Goal: Information Seeking & Learning: Learn about a topic

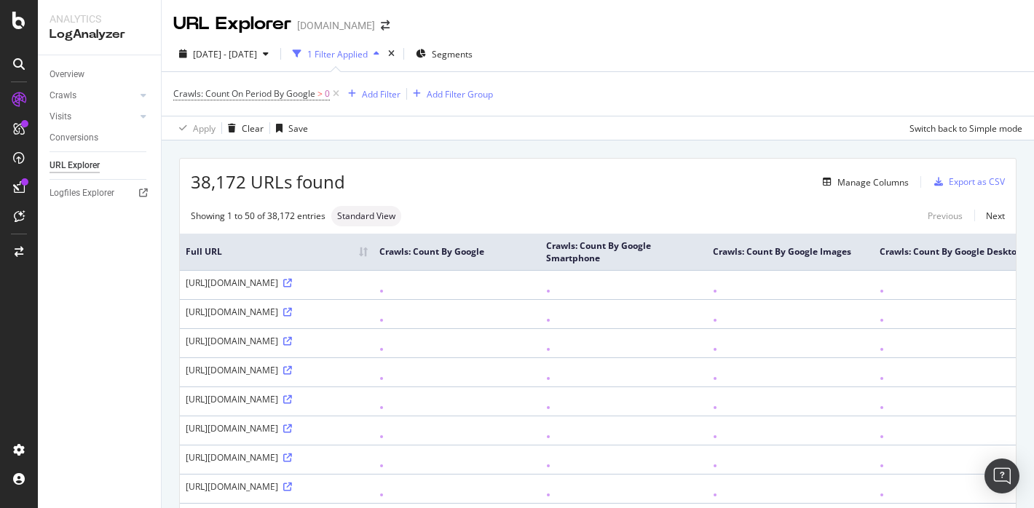
click at [64, 78] on div "Overview" at bounding box center [67, 74] width 35 height 15
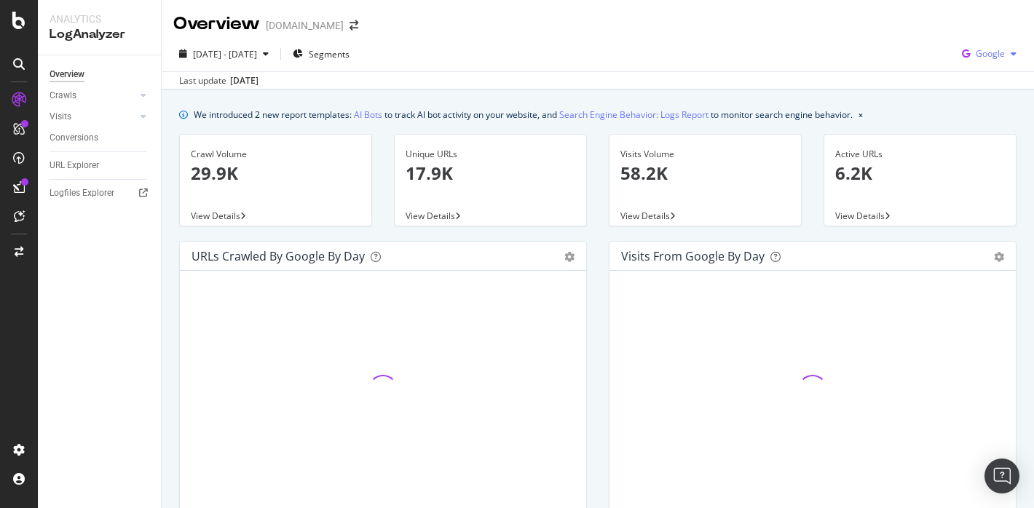
click at [995, 57] on span "Google" at bounding box center [990, 53] width 29 height 12
click at [984, 138] on span "OpenAI" at bounding box center [990, 136] width 54 height 13
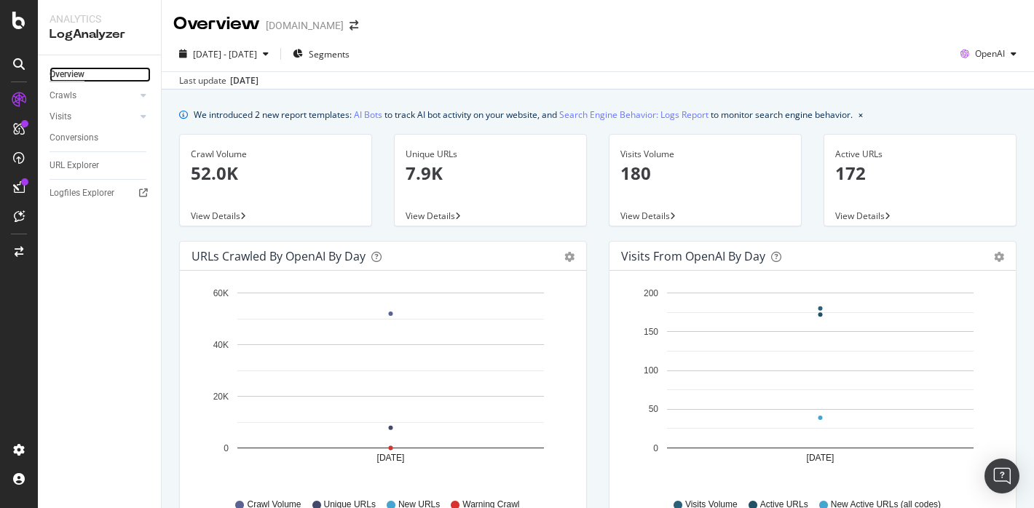
click at [65, 77] on div "Overview" at bounding box center [67, 74] width 35 height 15
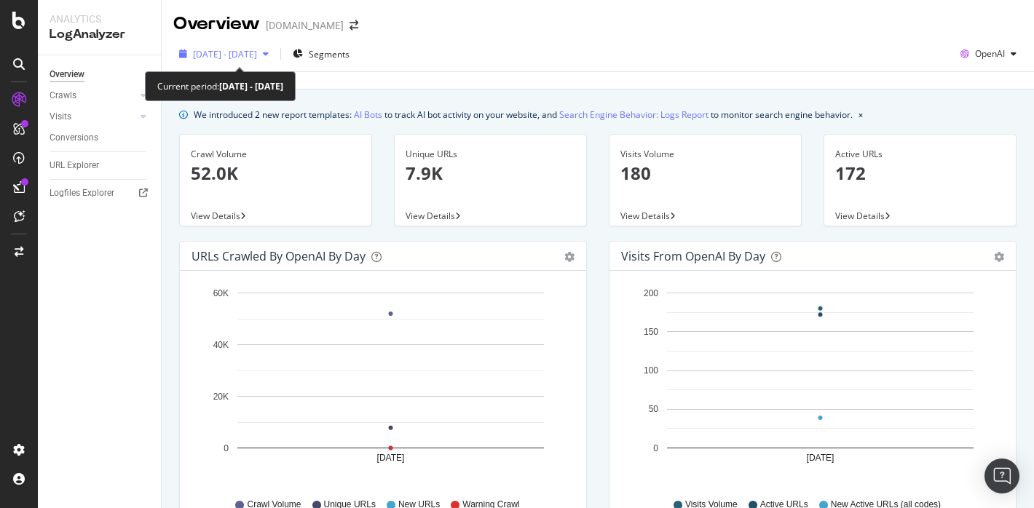
click at [257, 50] on span "[DATE] - [DATE]" at bounding box center [225, 54] width 64 height 12
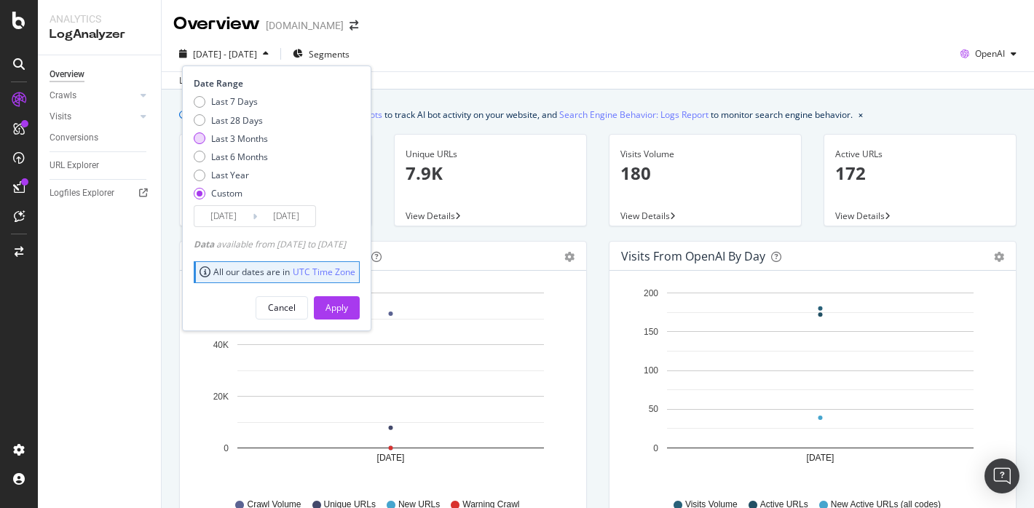
drag, startPoint x: 250, startPoint y: 158, endPoint x: 256, endPoint y: 138, distance: 21.2
click at [256, 138] on div "Last 7 Days Last 28 Days Last 3 Months Last 6 Months Last Year Custom" at bounding box center [231, 150] width 74 height 110
click at [256, 138] on div "Last 3 Months" at bounding box center [239, 139] width 57 height 12
type input "[DATE]"
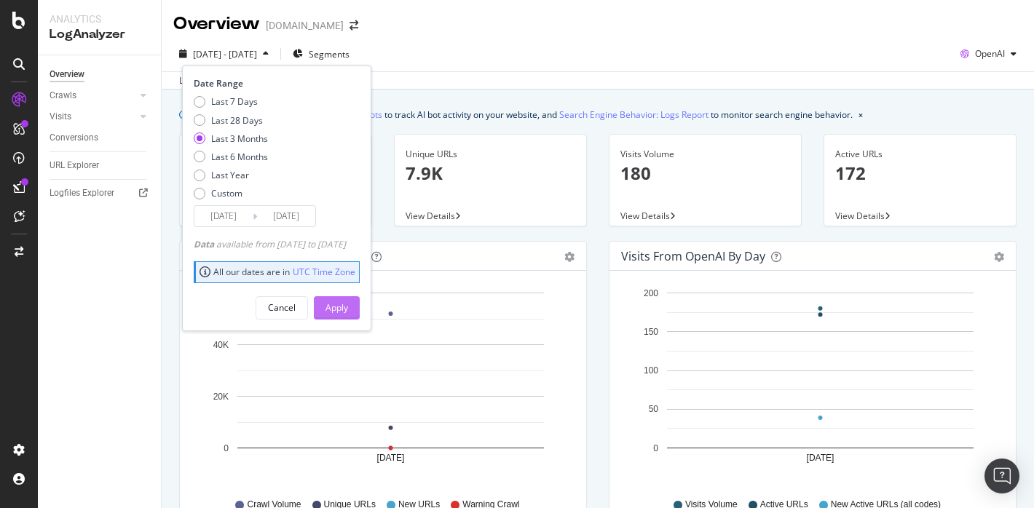
click at [360, 307] on button "Apply" at bounding box center [337, 307] width 46 height 23
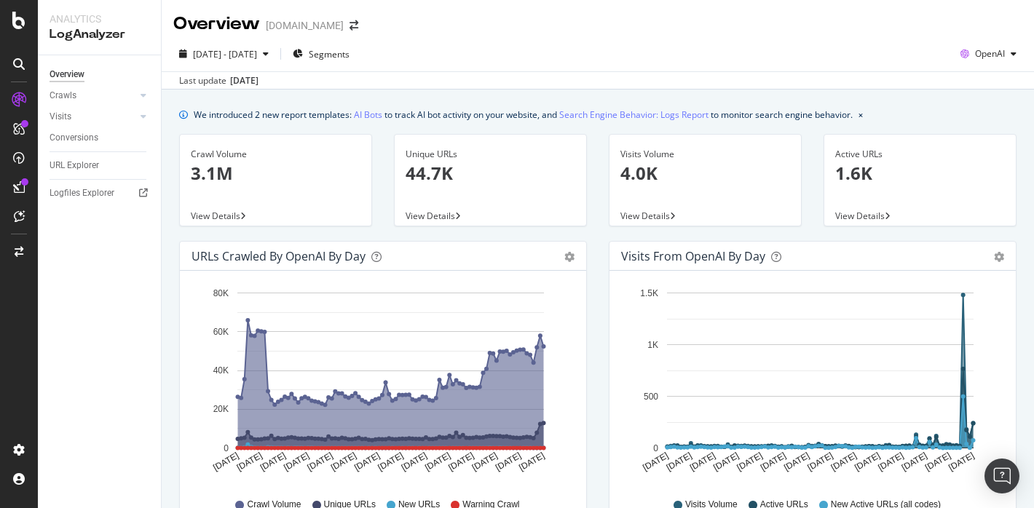
drag, startPoint x: 587, startPoint y: 400, endPoint x: 525, endPoint y: 373, distance: 67.5
click at [587, 400] on div "URLs Crawled by OpenAI by day Area Table Hold CMD (⌘) while clicking to filter …" at bounding box center [383, 394] width 430 height 307
click at [971, 39] on div "[DATE] - [DATE] Segments OpenAI Last update [DATE]" at bounding box center [598, 62] width 872 height 53
click at [980, 51] on span "OpenAI" at bounding box center [990, 53] width 30 height 12
click at [972, 86] on span "Google" at bounding box center [990, 82] width 54 height 13
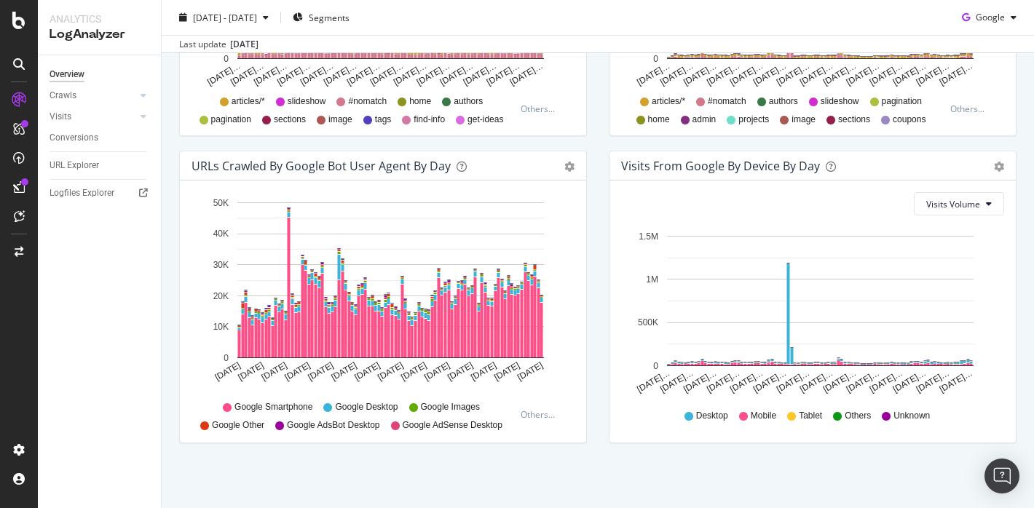
scroll to position [706, 0]
click at [145, 100] on div at bounding box center [143, 95] width 15 height 15
click at [87, 194] on div "Resources" at bounding box center [76, 195] width 40 height 15
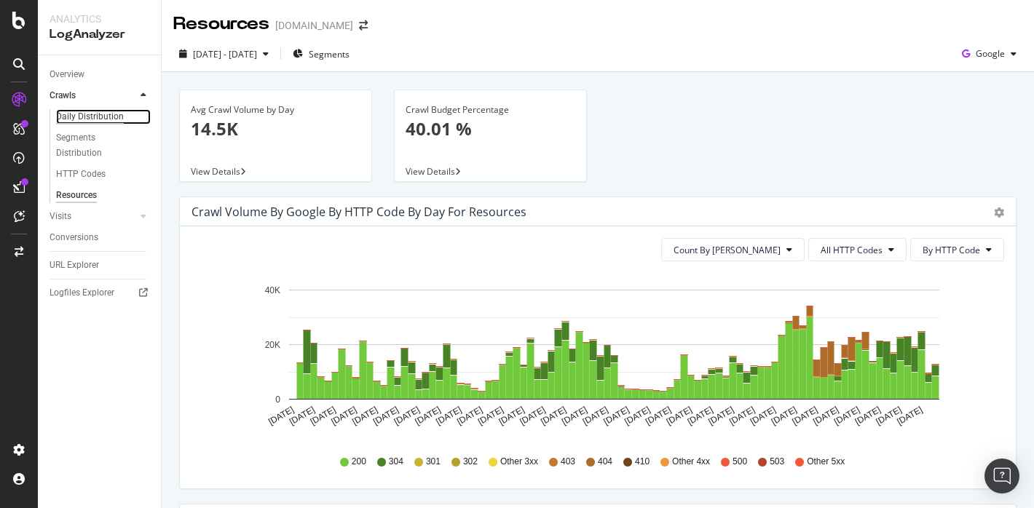
click at [99, 122] on div "Daily Distribution" at bounding box center [90, 116] width 68 height 15
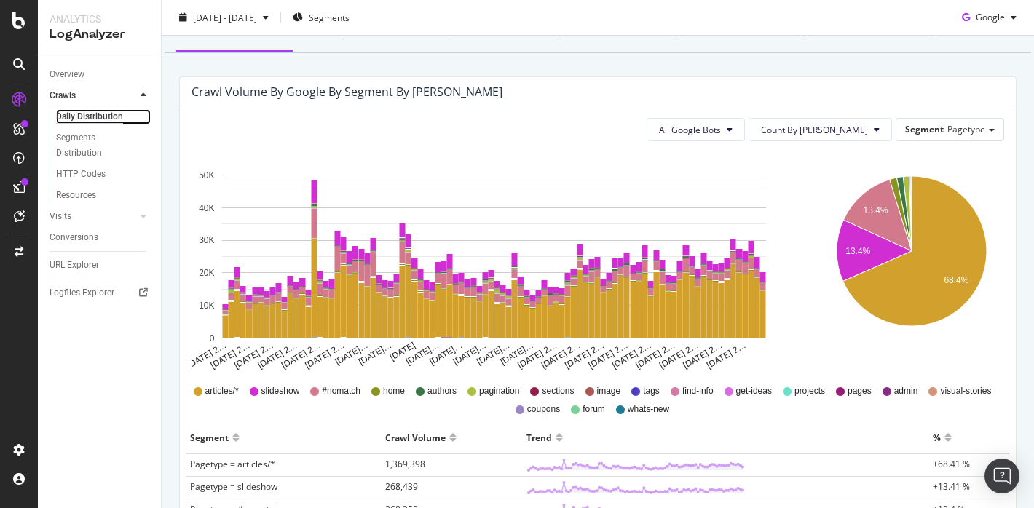
scroll to position [146, 0]
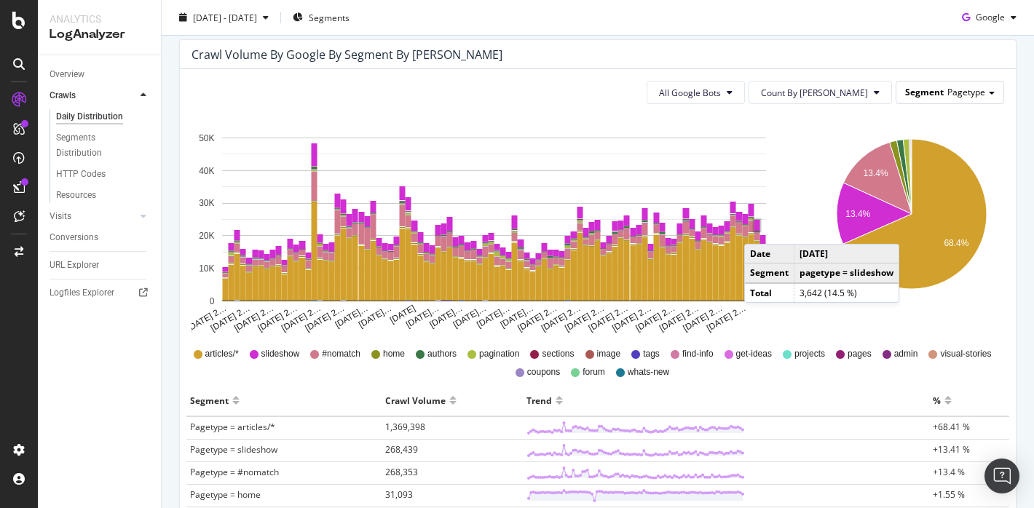
click at [951, 93] on span "Pagetype" at bounding box center [966, 92] width 38 height 12
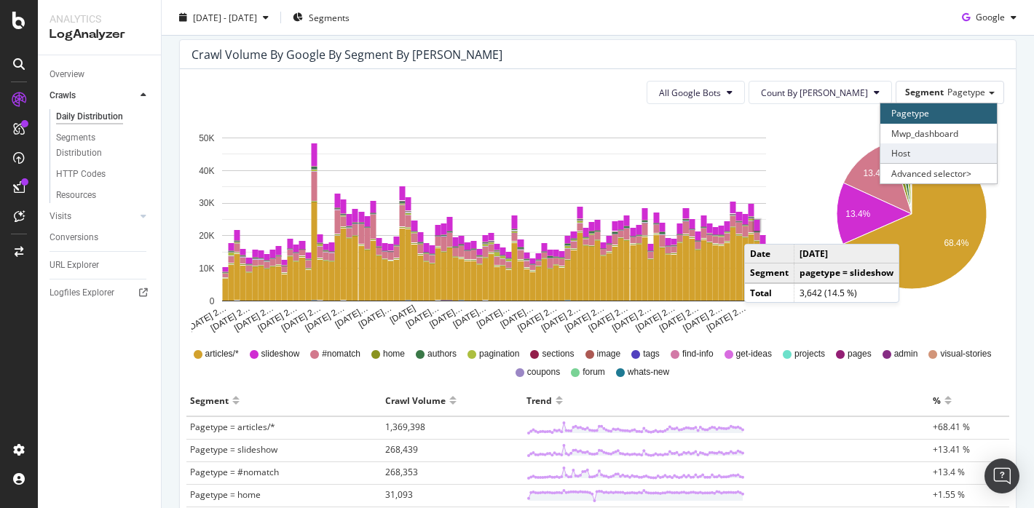
click at [917, 158] on div "Host" at bounding box center [938, 153] width 116 height 20
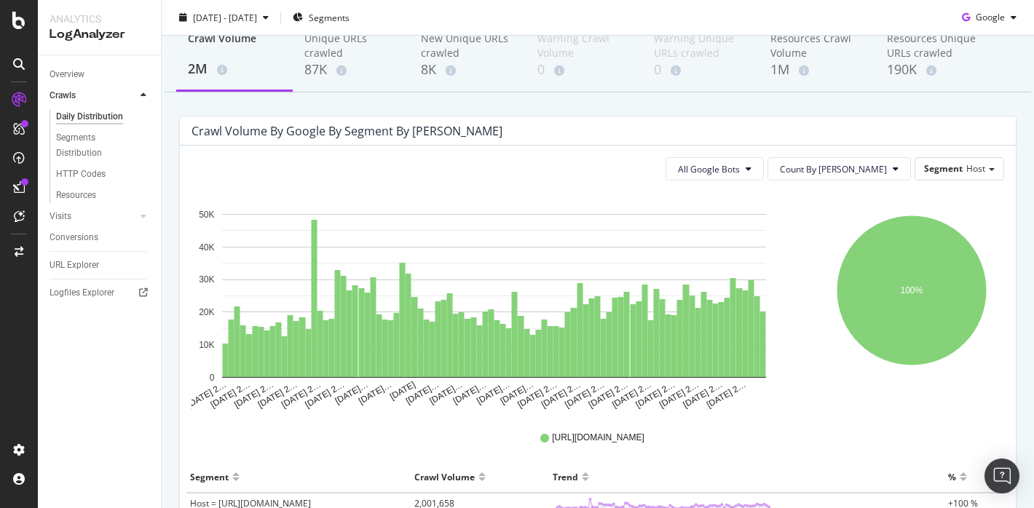
scroll to position [78, 0]
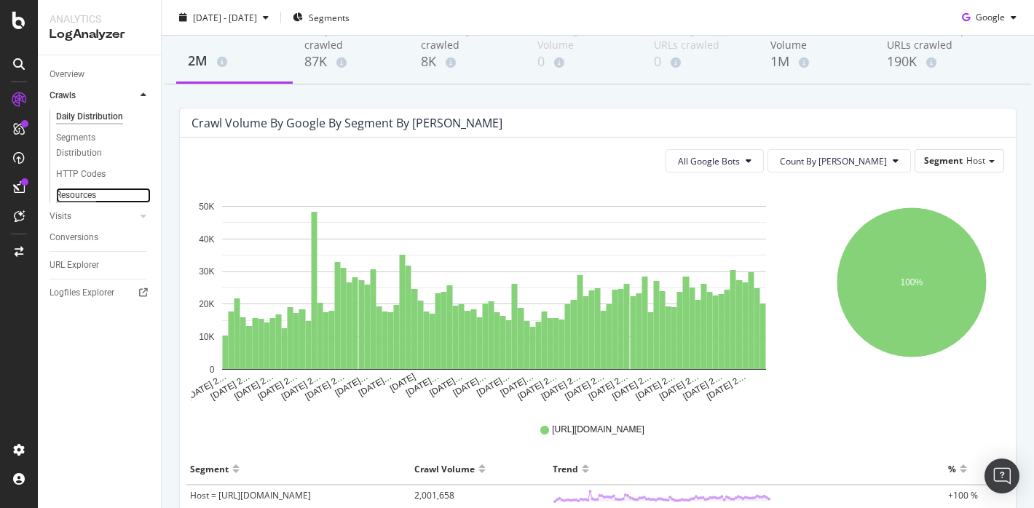
click at [92, 198] on div "Resources" at bounding box center [76, 195] width 40 height 15
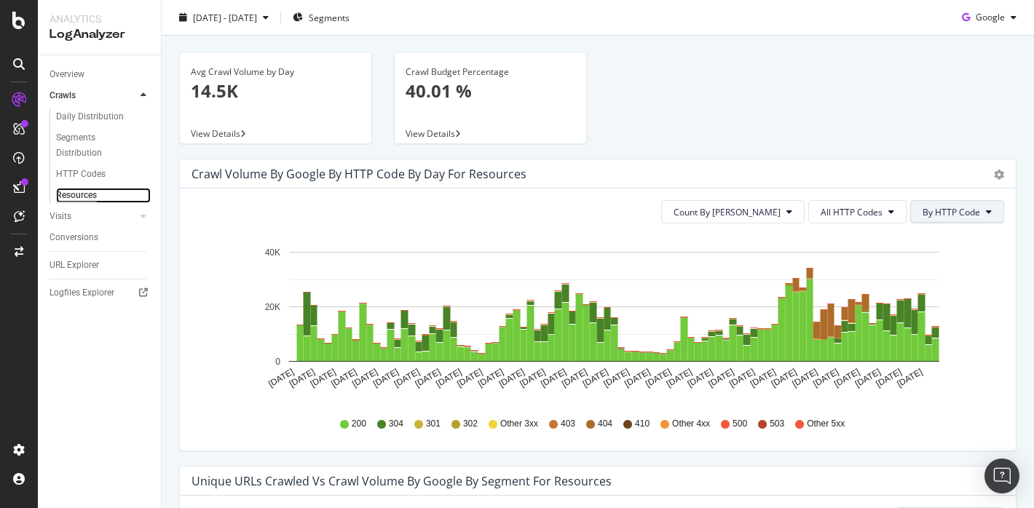
scroll to position [39, 0]
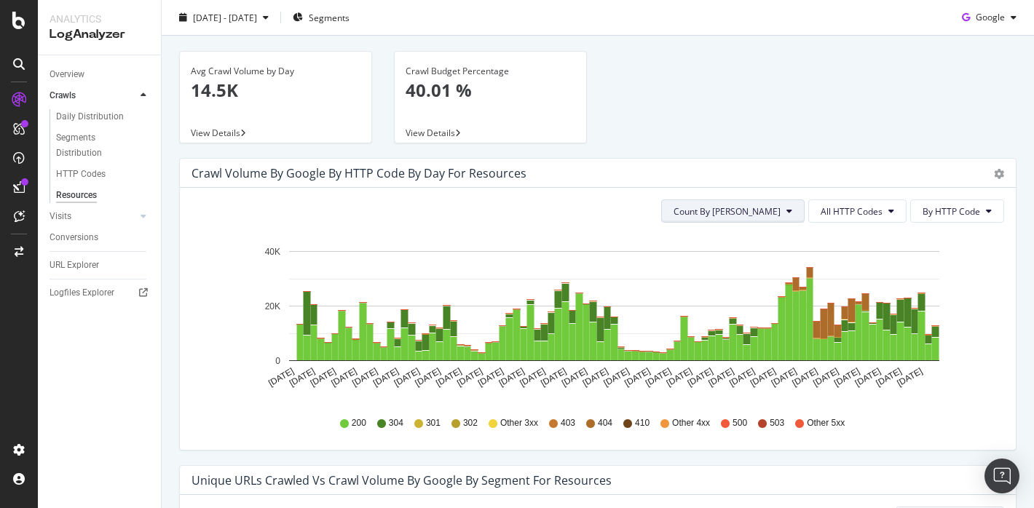
click at [767, 213] on span "Count By [PERSON_NAME]" at bounding box center [726, 211] width 107 height 12
click at [771, 261] on span "Cumulated (all codes)" at bounding box center [783, 267] width 110 height 13
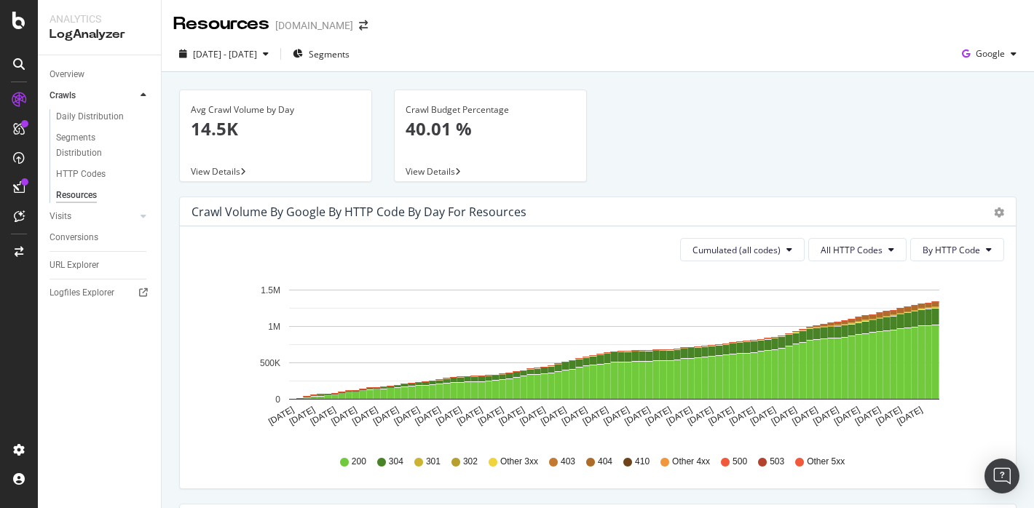
scroll to position [84, 0]
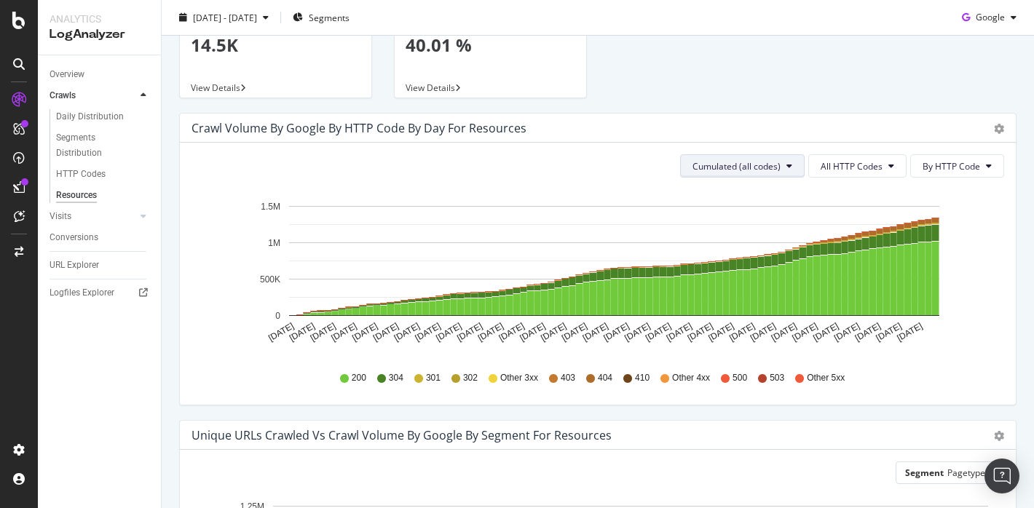
click at [760, 163] on span "Cumulated (all codes)" at bounding box center [736, 166] width 88 height 12
click at [746, 202] on div "Count By [PERSON_NAME]" at bounding box center [749, 194] width 130 height 21
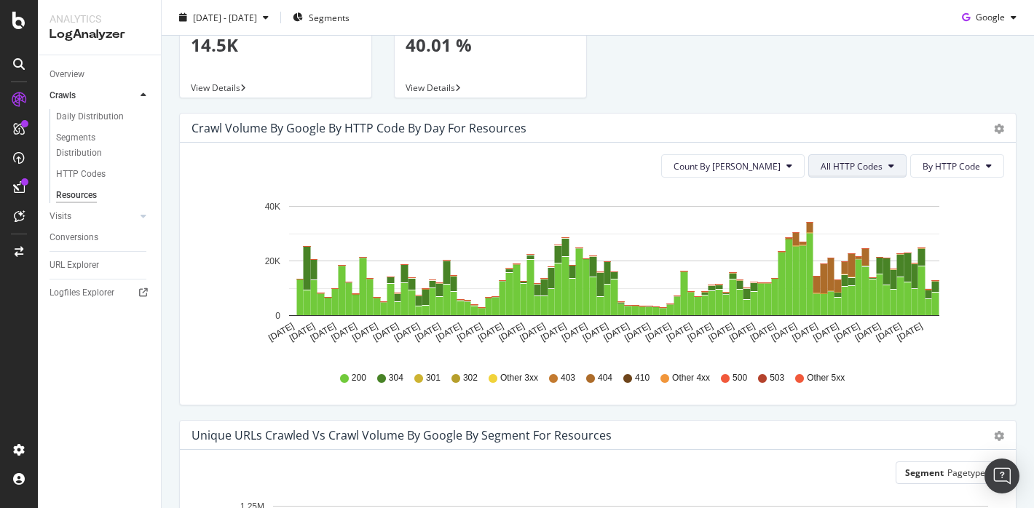
click at [862, 173] on button "All HTTP Codes" at bounding box center [857, 165] width 98 height 23
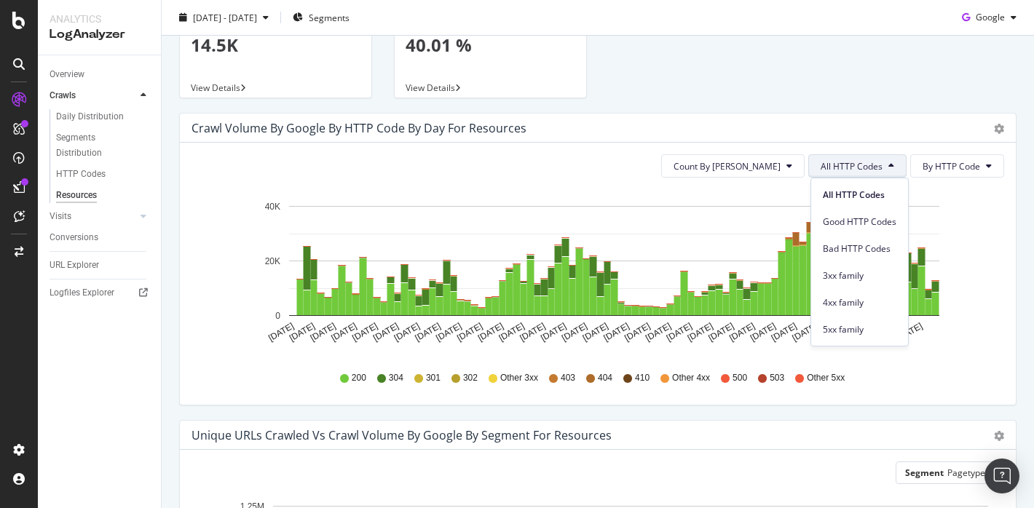
click at [864, 171] on span "All HTTP Codes" at bounding box center [852, 166] width 62 height 12
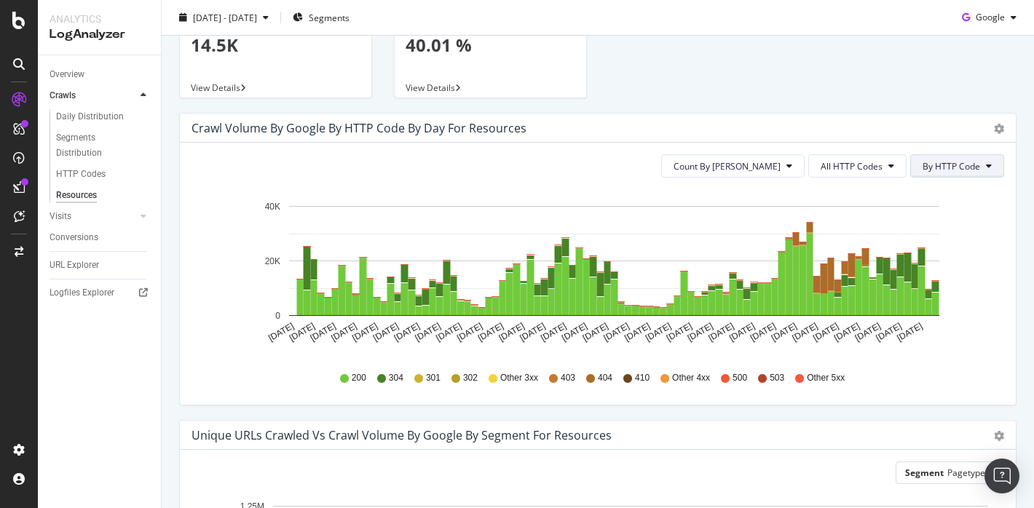
click at [968, 167] on span "By HTTP Code" at bounding box center [952, 166] width 58 height 12
click at [947, 194] on span "By Family" at bounding box center [952, 195] width 58 height 13
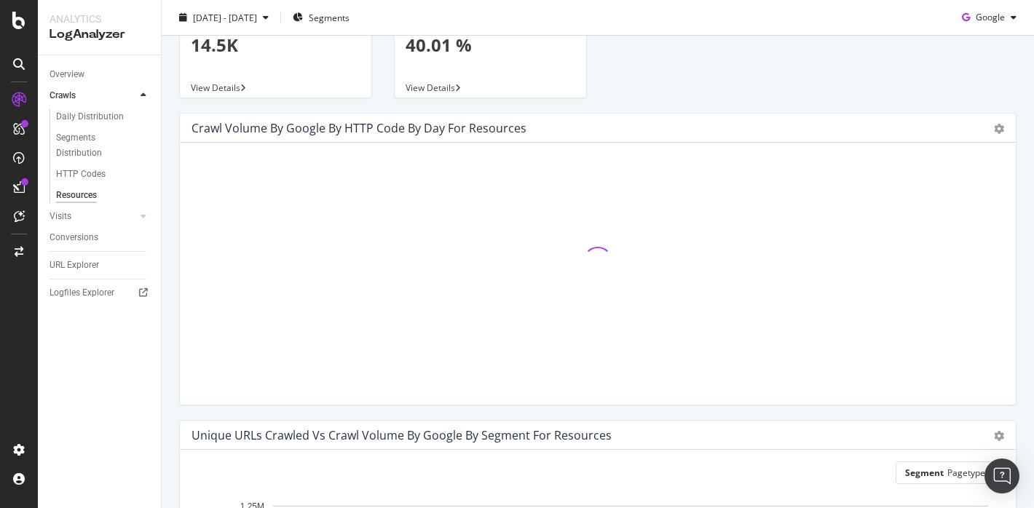
scroll to position [0, 0]
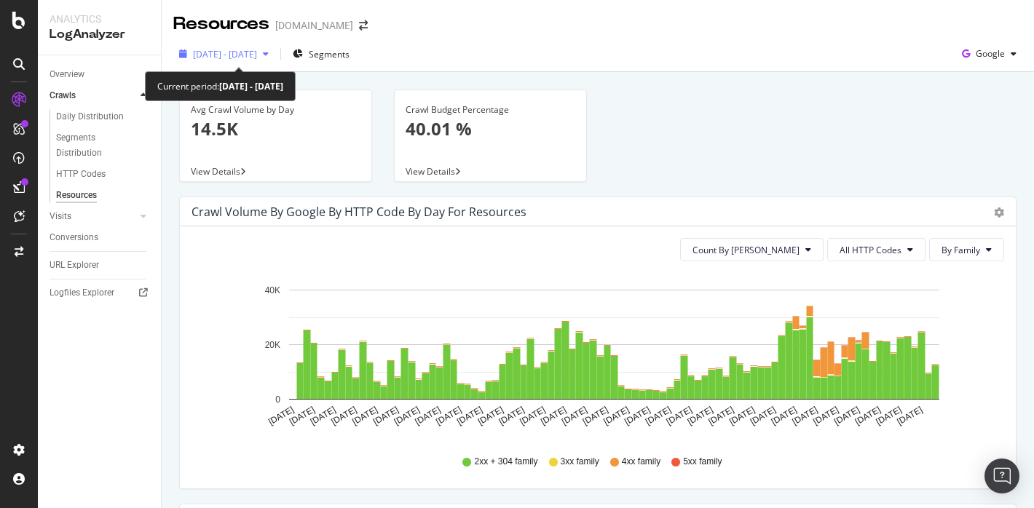
click at [248, 57] on span "[DATE] - [DATE]" at bounding box center [225, 54] width 64 height 12
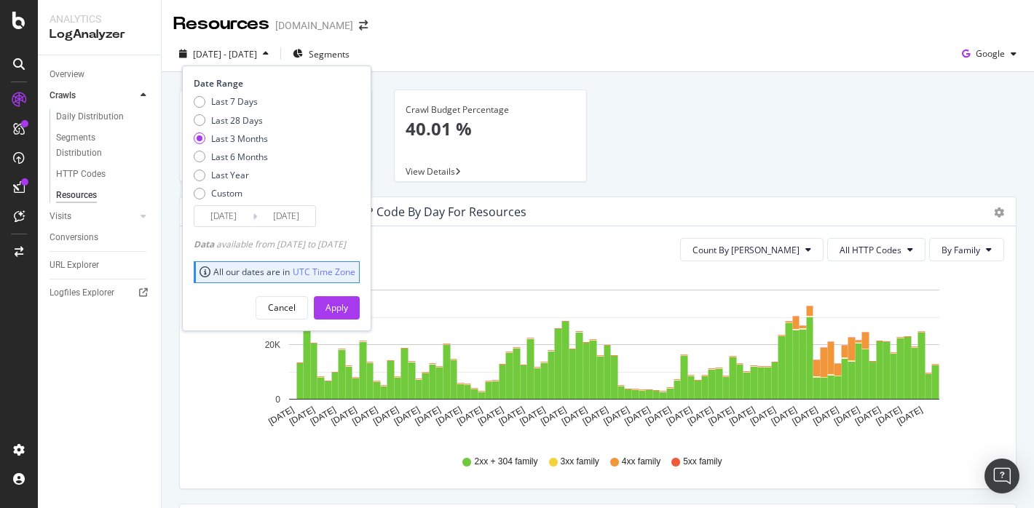
click at [230, 222] on input "[DATE]" at bounding box center [223, 216] width 58 height 20
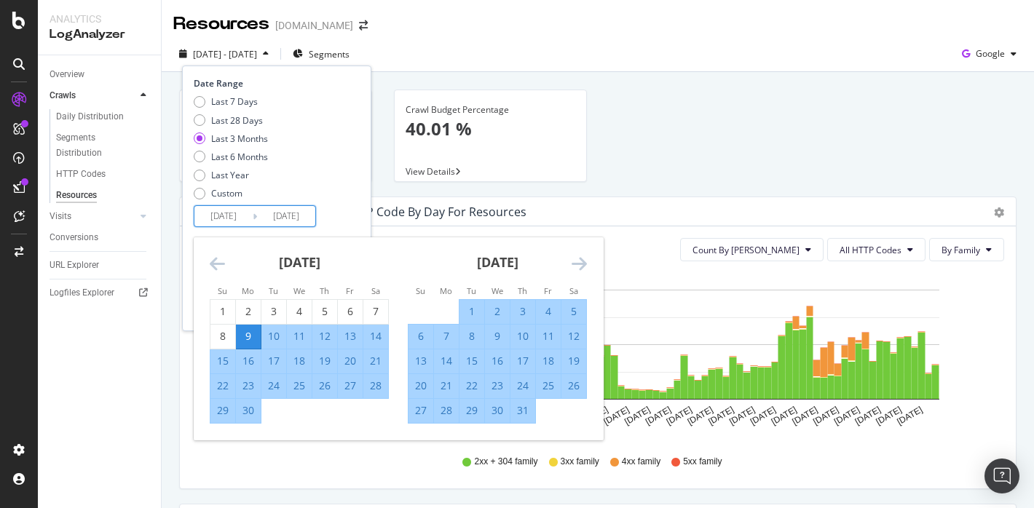
click at [579, 262] on icon "Move forward to switch to the next month." at bounding box center [579, 263] width 15 height 17
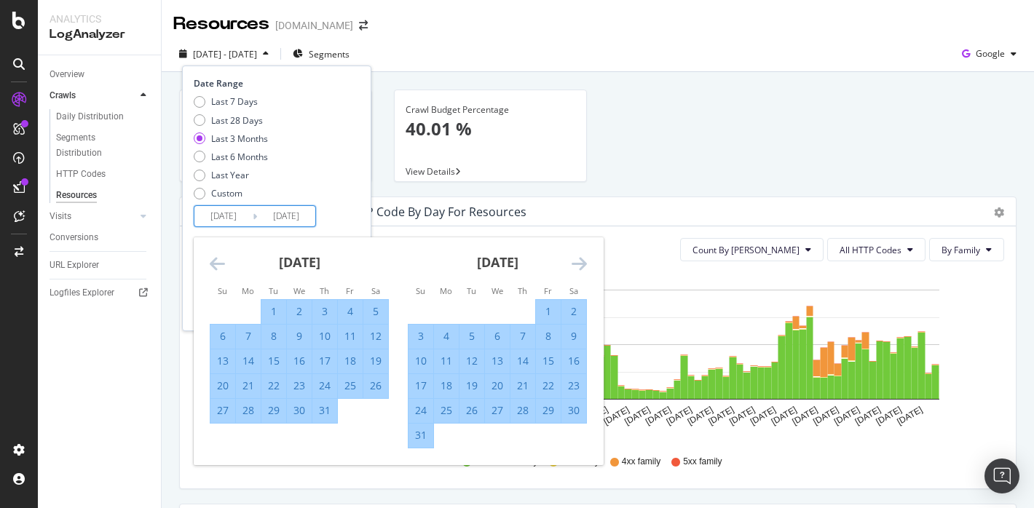
click at [579, 262] on icon "Move forward to switch to the next month." at bounding box center [579, 263] width 15 height 17
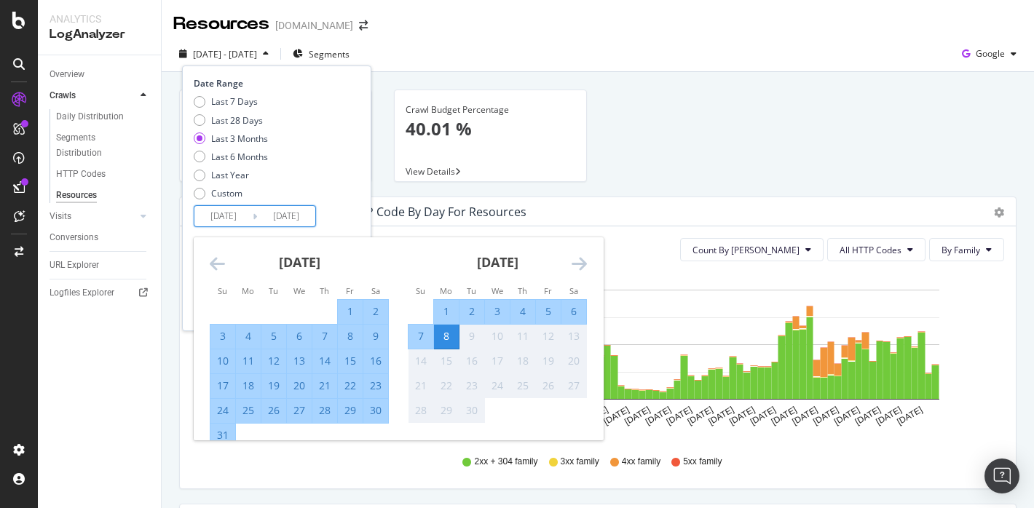
click at [427, 342] on div "7" at bounding box center [420, 336] width 25 height 15
type input "[DATE]"
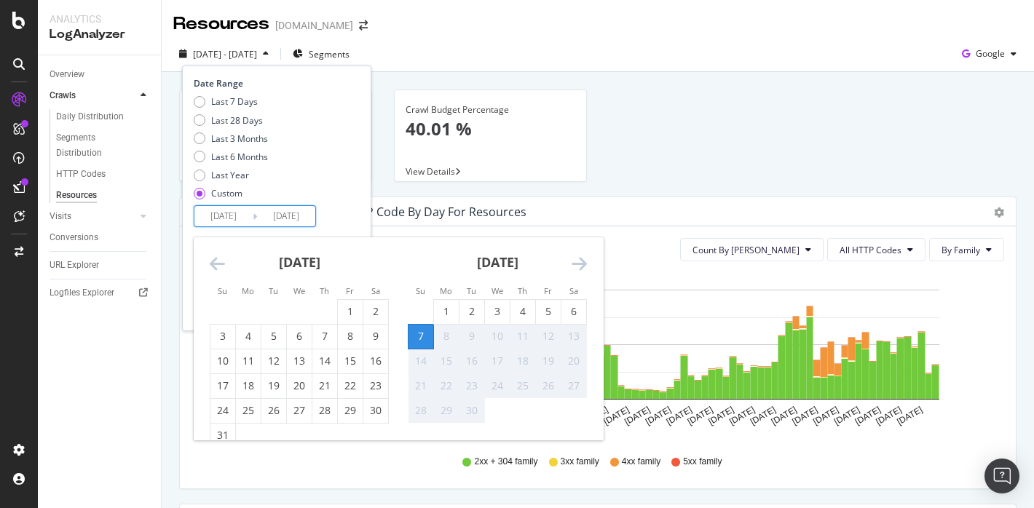
click at [427, 342] on div "7" at bounding box center [420, 336] width 25 height 15
type input "[DATE]"
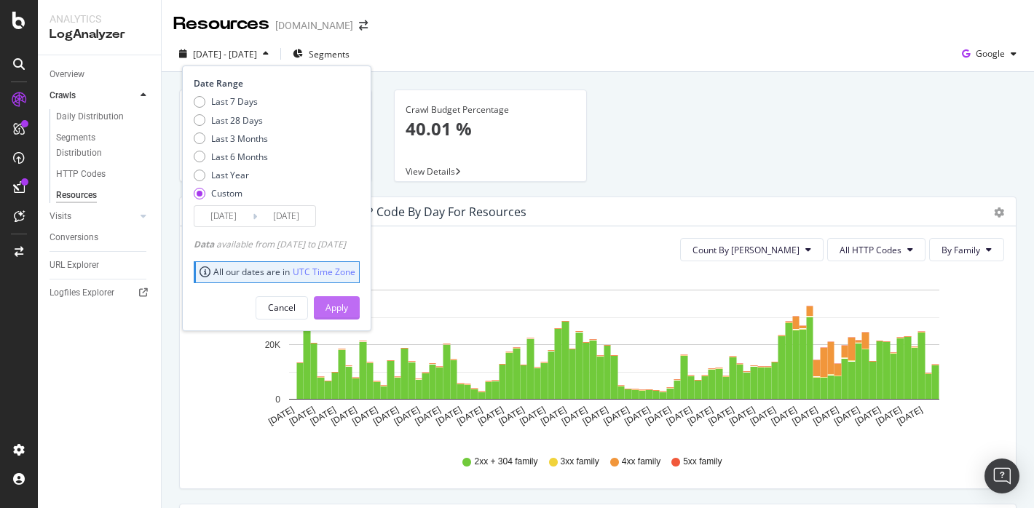
click at [348, 317] on div "Apply" at bounding box center [336, 308] width 23 height 22
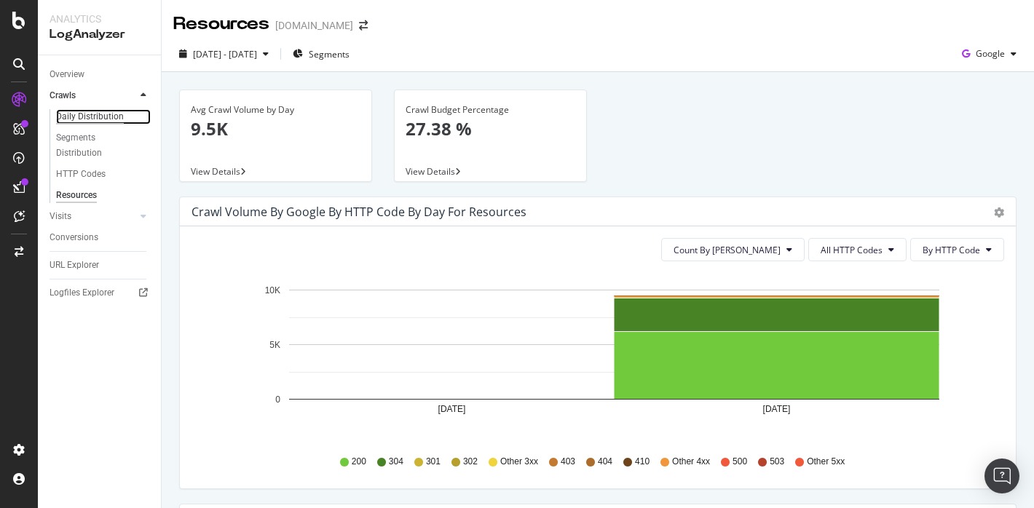
click at [98, 114] on div "Daily Distribution" at bounding box center [90, 116] width 68 height 15
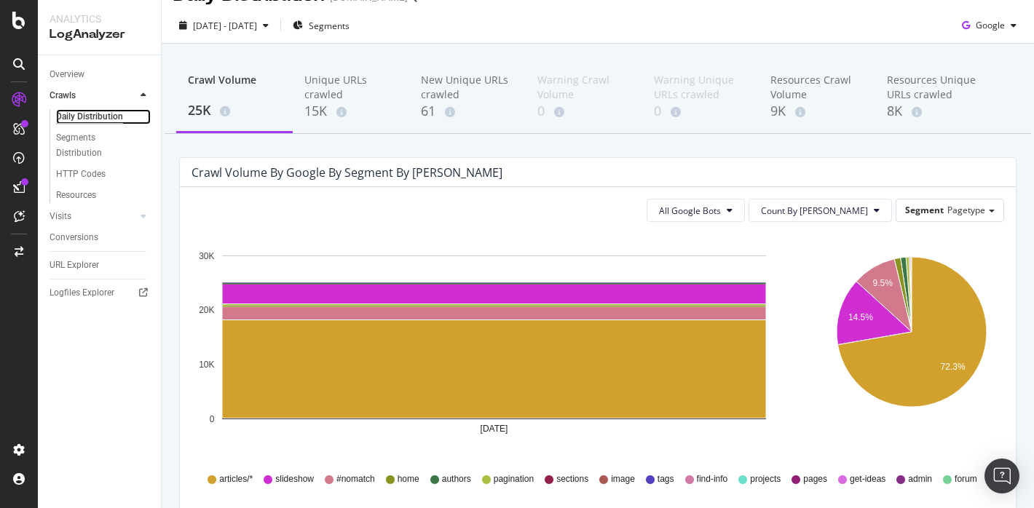
scroll to position [7, 0]
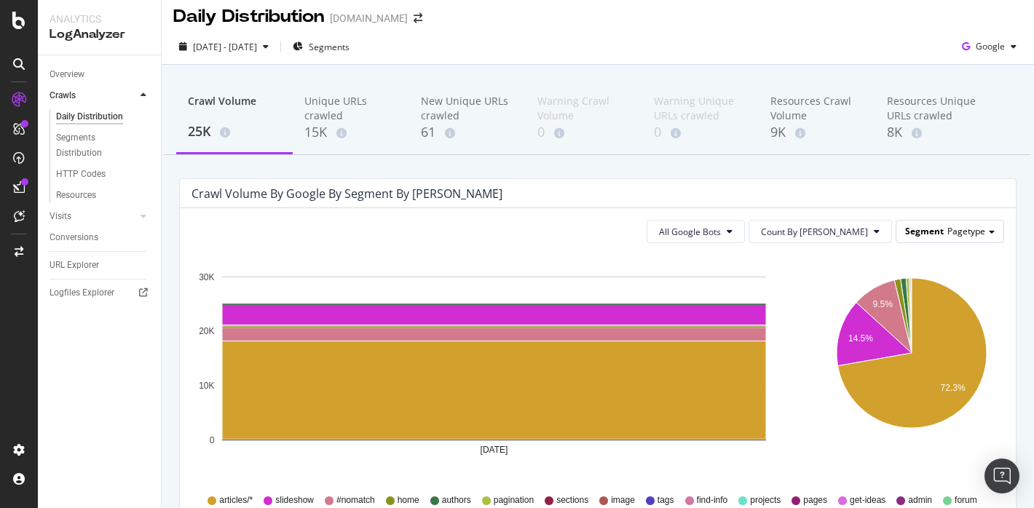
click at [930, 237] on span "Segment" at bounding box center [924, 231] width 39 height 12
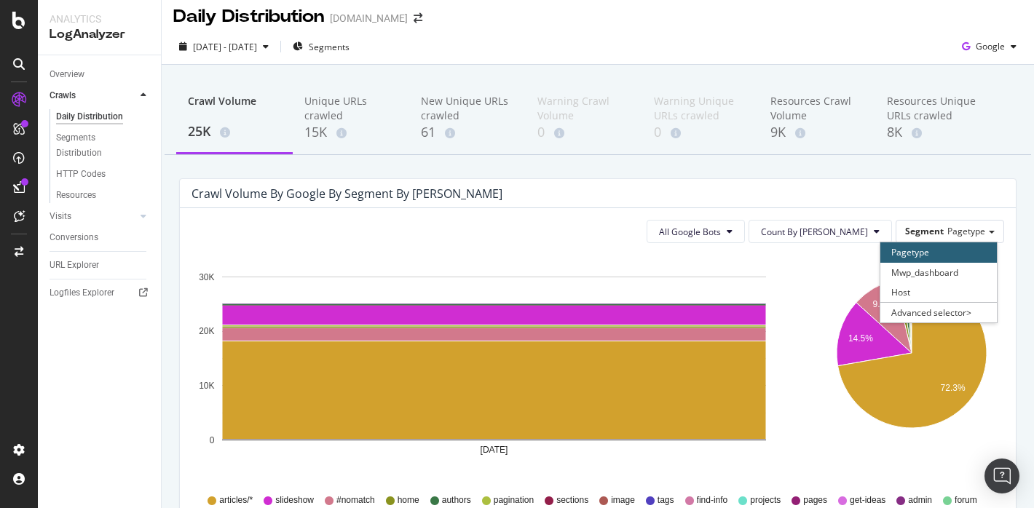
click at [906, 292] on div "Host" at bounding box center [938, 293] width 116 height 20
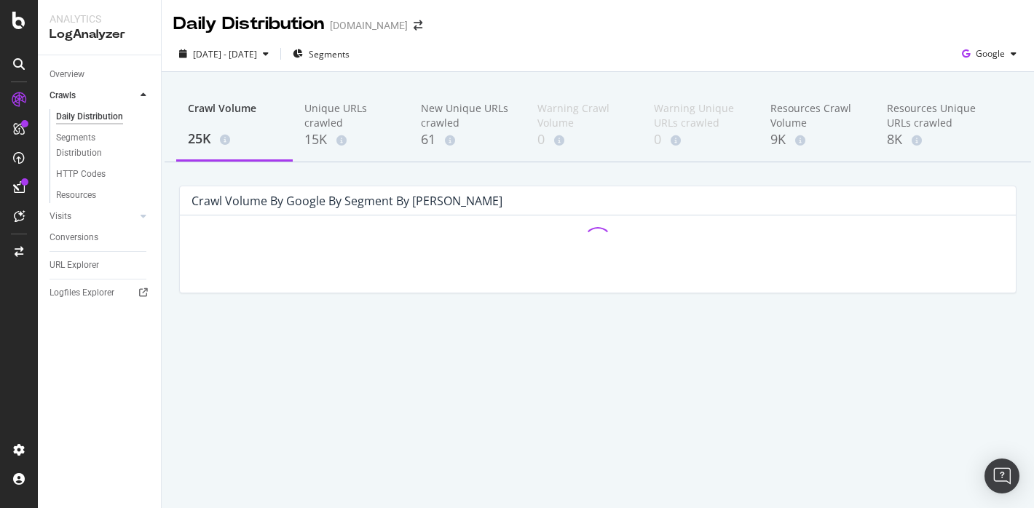
scroll to position [0, 0]
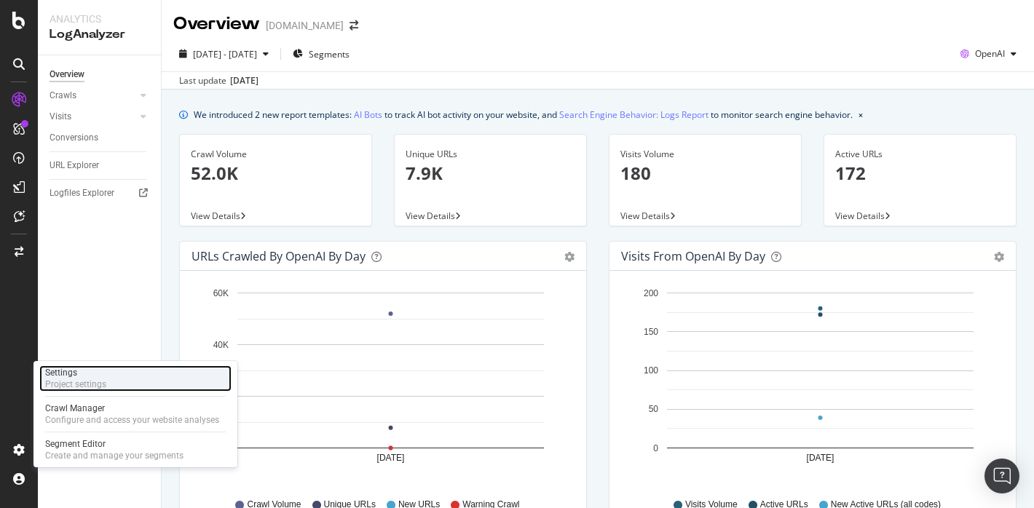
click at [87, 372] on div "Settings" at bounding box center [75, 373] width 61 height 12
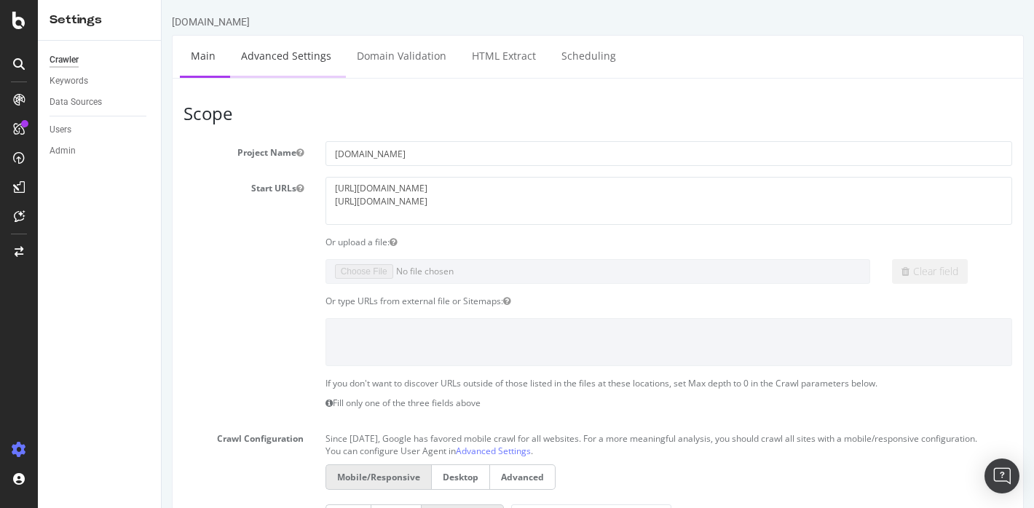
click at [266, 52] on link "Advanced Settings" at bounding box center [286, 56] width 112 height 40
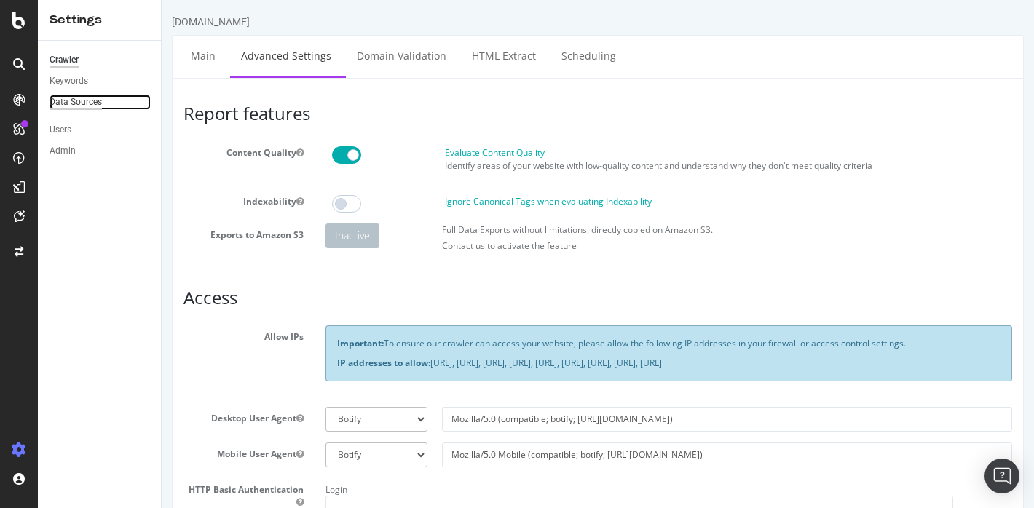
click at [80, 95] on div "Data Sources" at bounding box center [76, 102] width 52 height 15
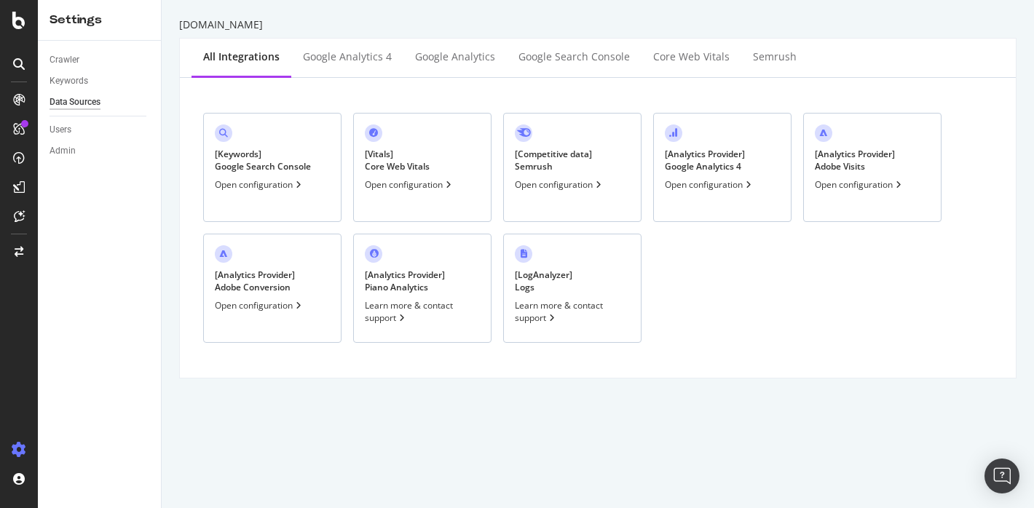
click at [567, 299] on div "Learn more & contact support" at bounding box center [572, 311] width 115 height 25
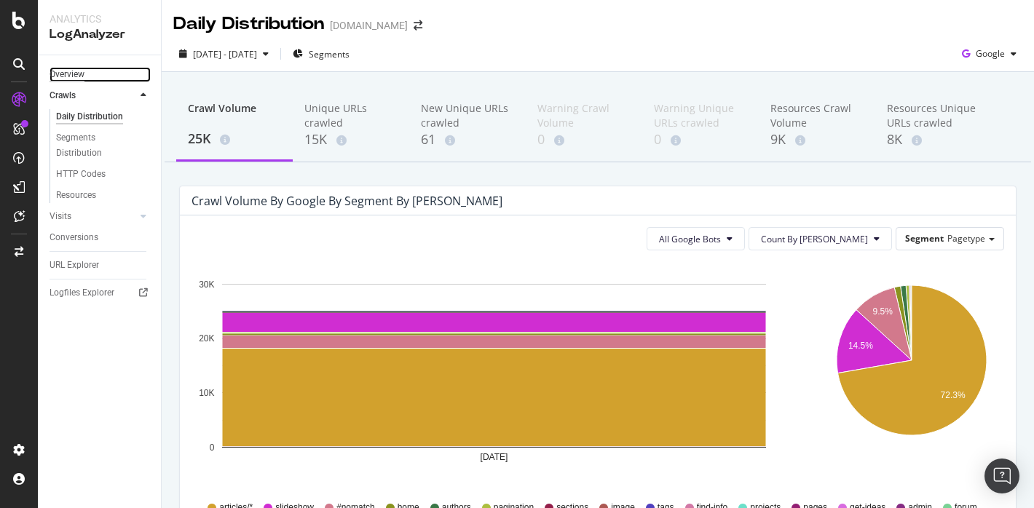
click at [82, 74] on div "Overview" at bounding box center [67, 74] width 35 height 15
